Goal: Information Seeking & Learning: Learn about a topic

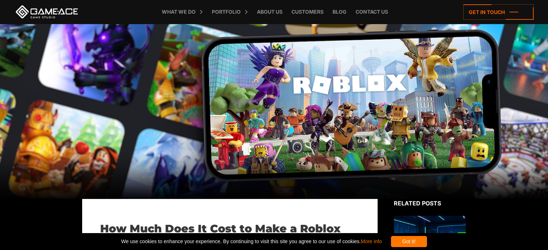
click at [34, 7] on link at bounding box center [46, 11] width 65 height 13
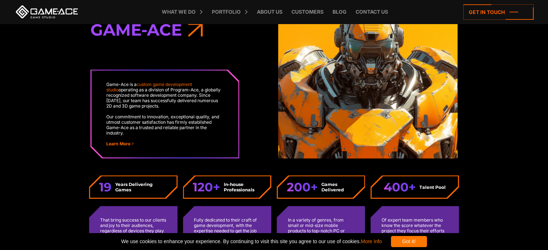
scroll to position [1694, 0]
